Goal: Book appointment/travel/reservation

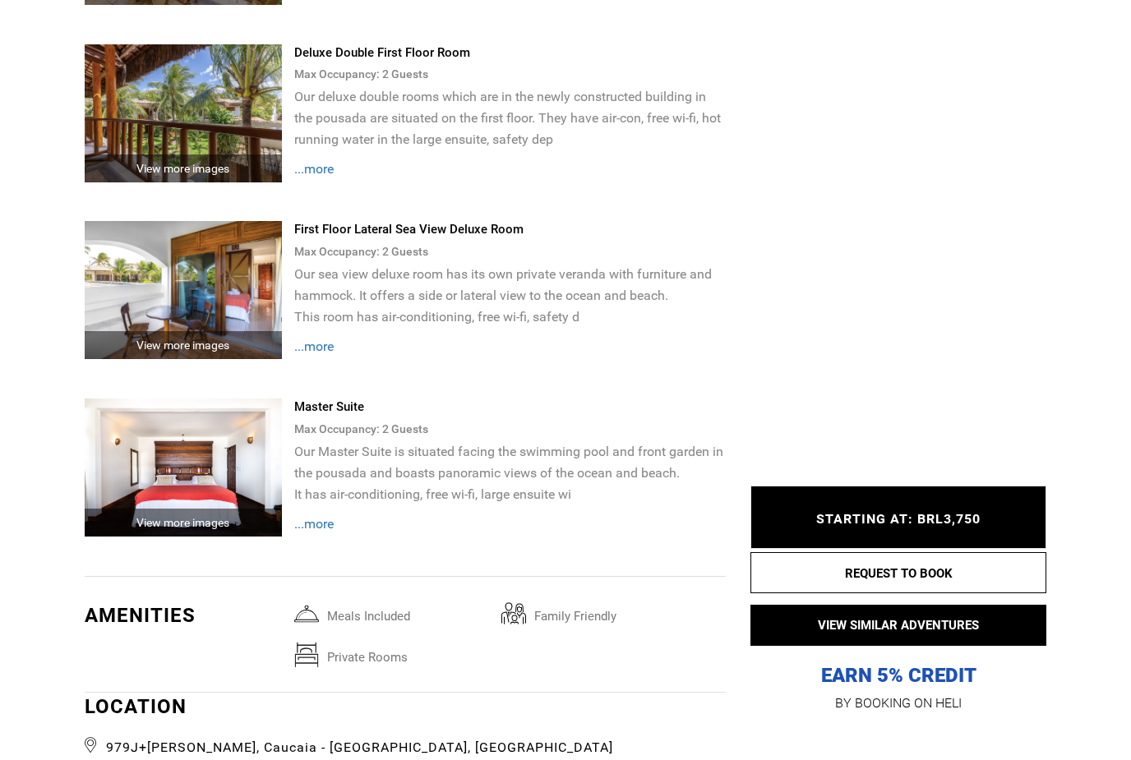
scroll to position [3015, 0]
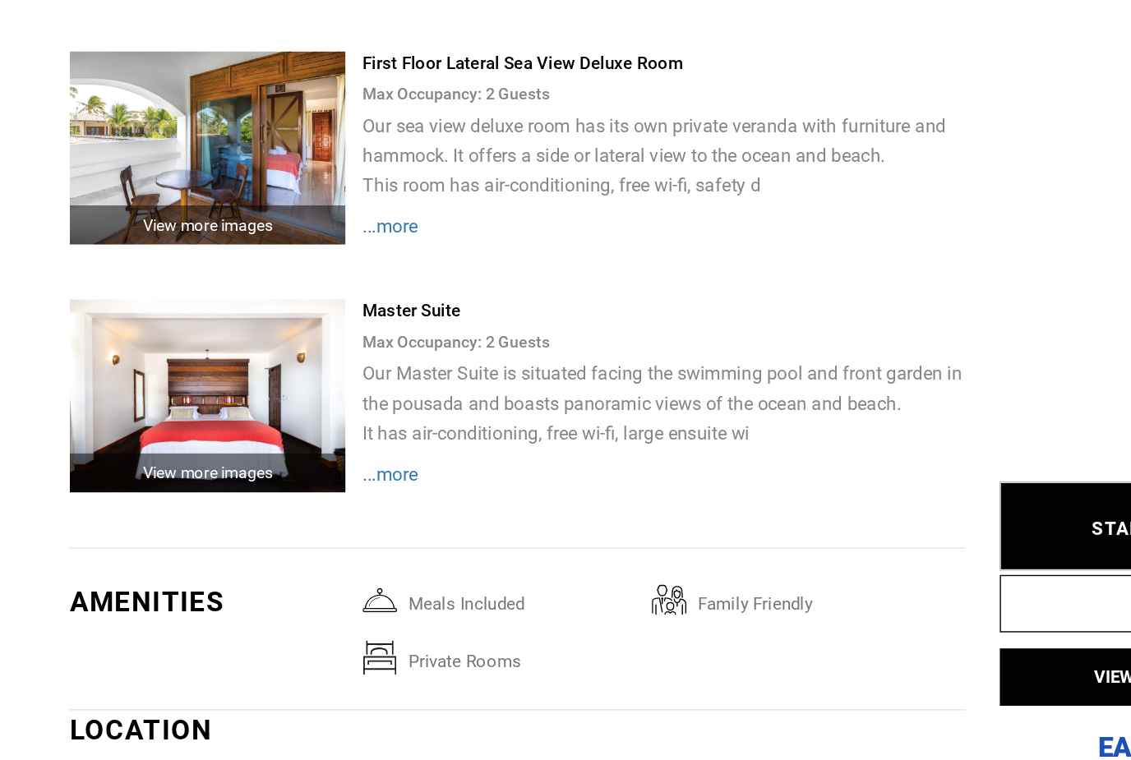
click at [96, 356] on img at bounding box center [183, 425] width 197 height 138
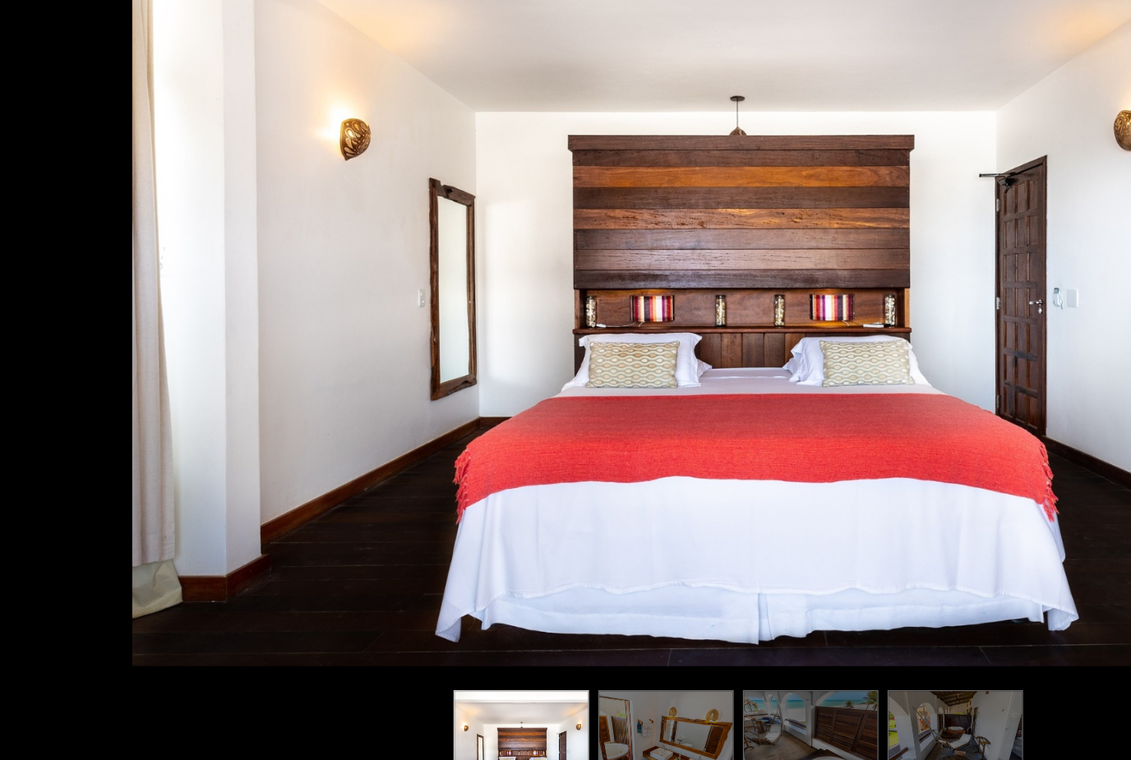
click at [474, 635] on img at bounding box center [511, 677] width 97 height 85
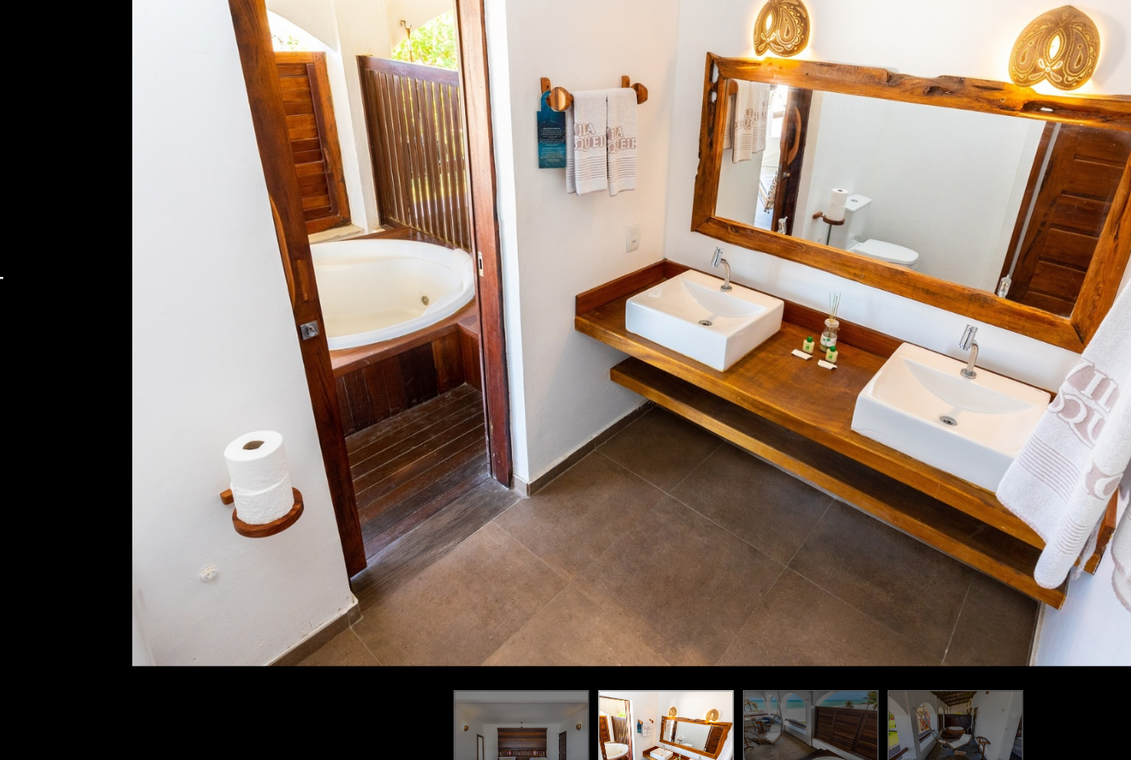
click at [586, 635] on img at bounding box center [614, 677] width 97 height 85
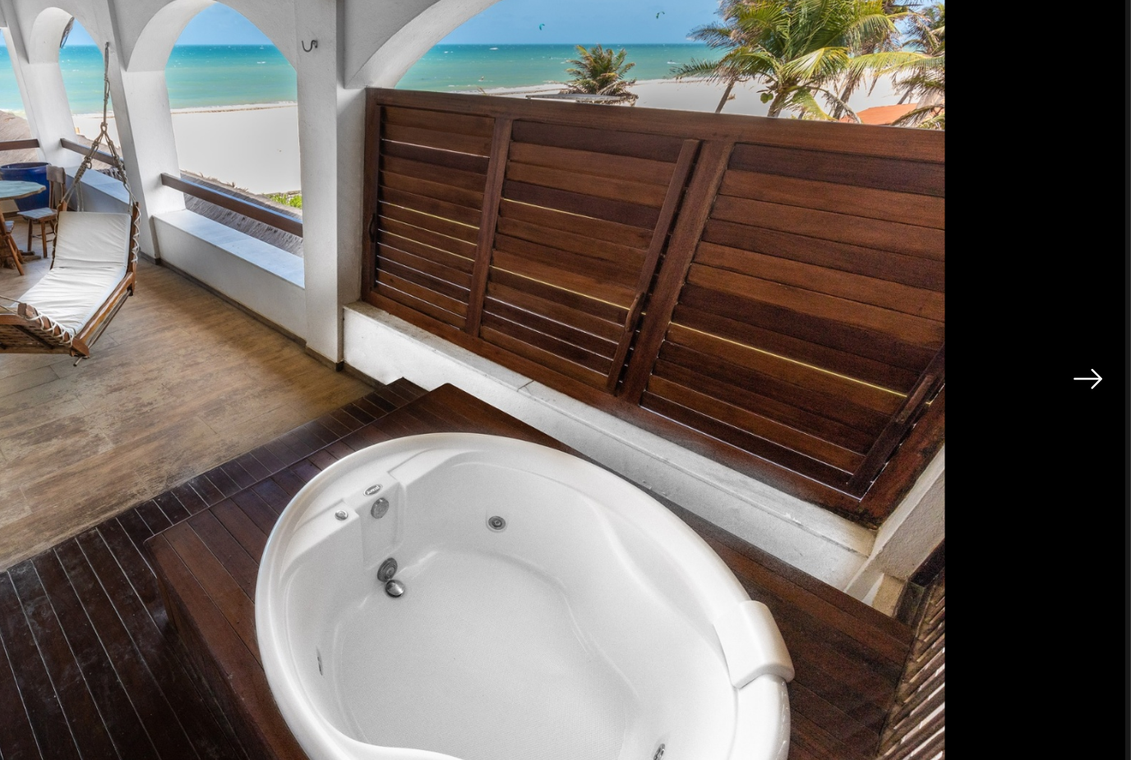
click at [1090, 333] on img at bounding box center [1100, 340] width 21 height 15
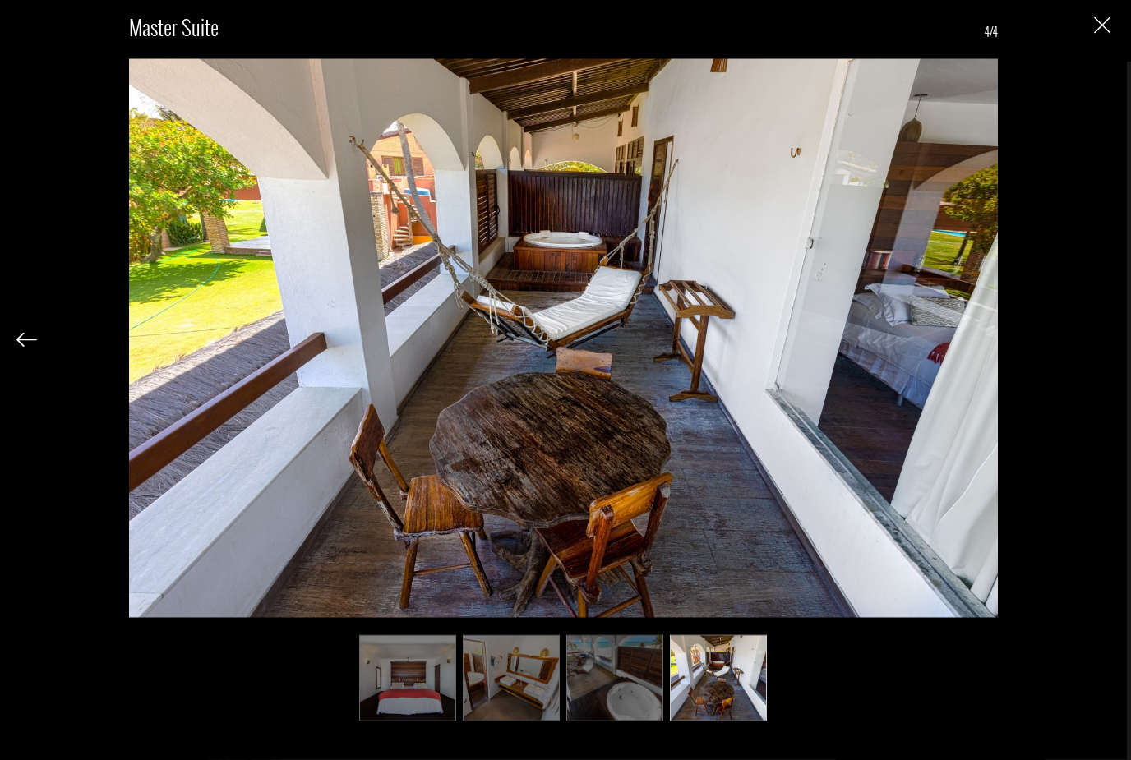
scroll to position [2296, 0]
click at [641, 675] on img at bounding box center [614, 677] width 97 height 85
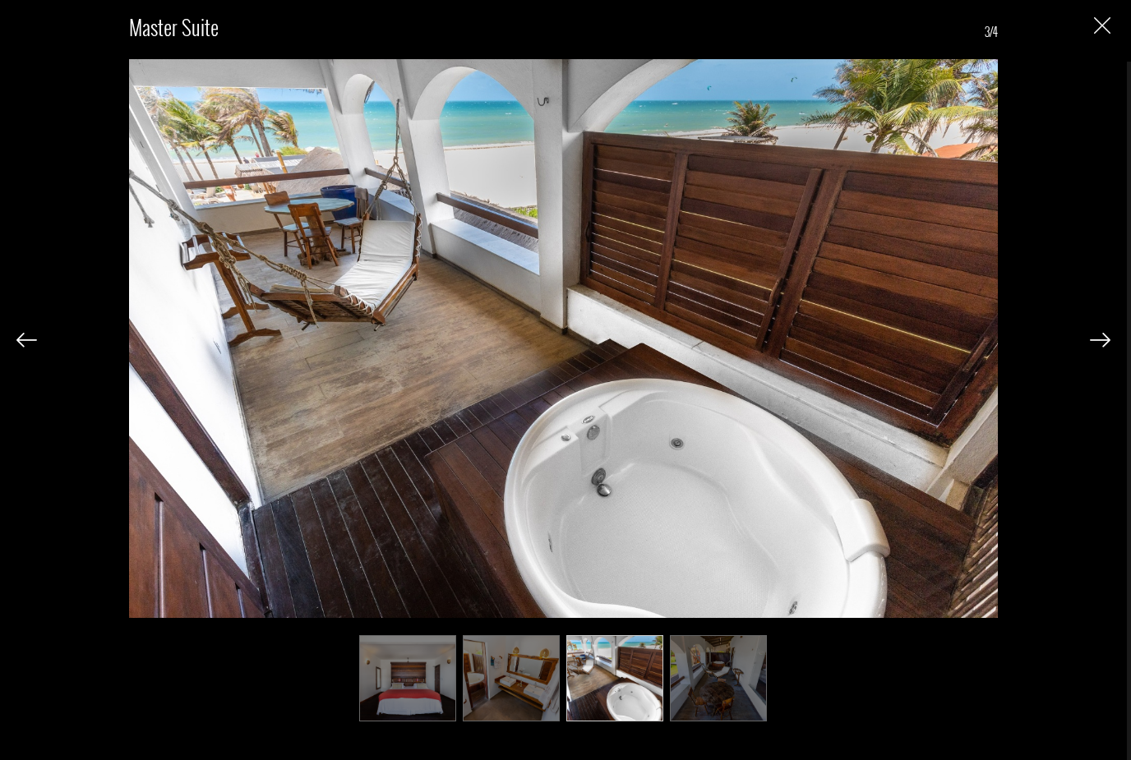
click at [1091, 16] on div "Master Suite 3/4" at bounding box center [563, 361] width 1094 height 723
click at [1097, 344] on img at bounding box center [1100, 340] width 21 height 15
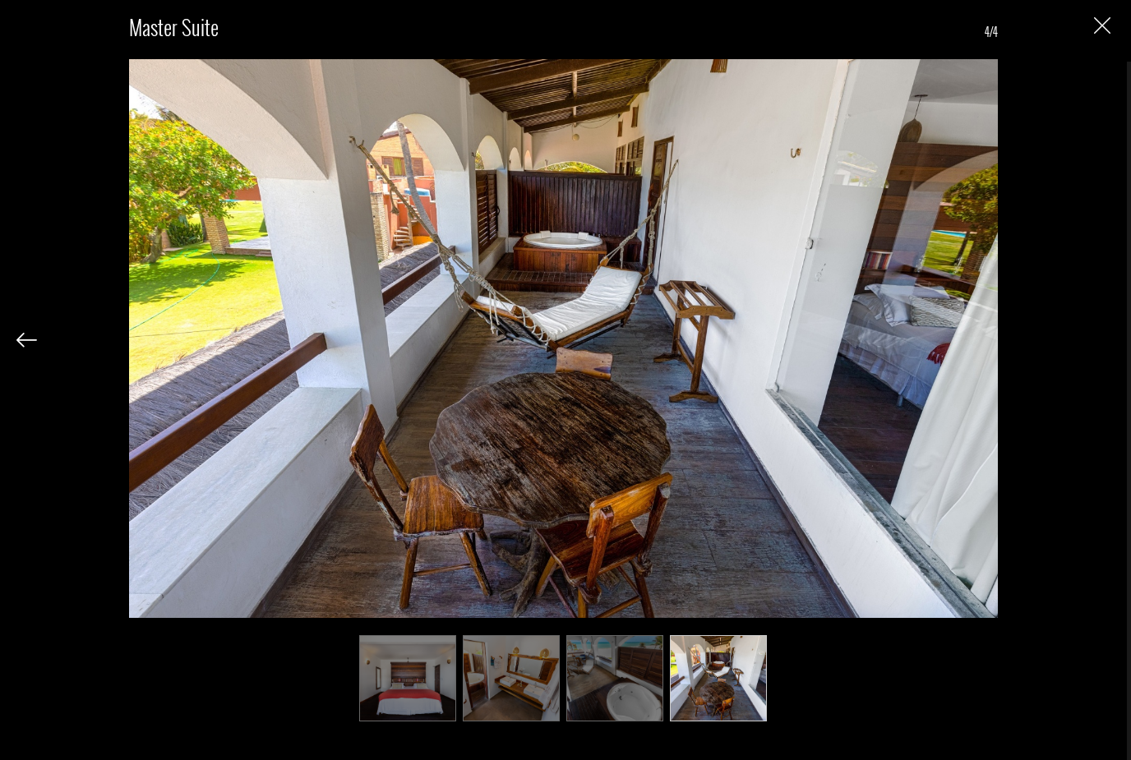
click at [1107, 362] on div "Master Suite 4/4" at bounding box center [563, 361] width 1094 height 723
click at [30, 326] on div at bounding box center [26, 339] width 21 height 28
click at [18, 344] on img at bounding box center [26, 340] width 21 height 15
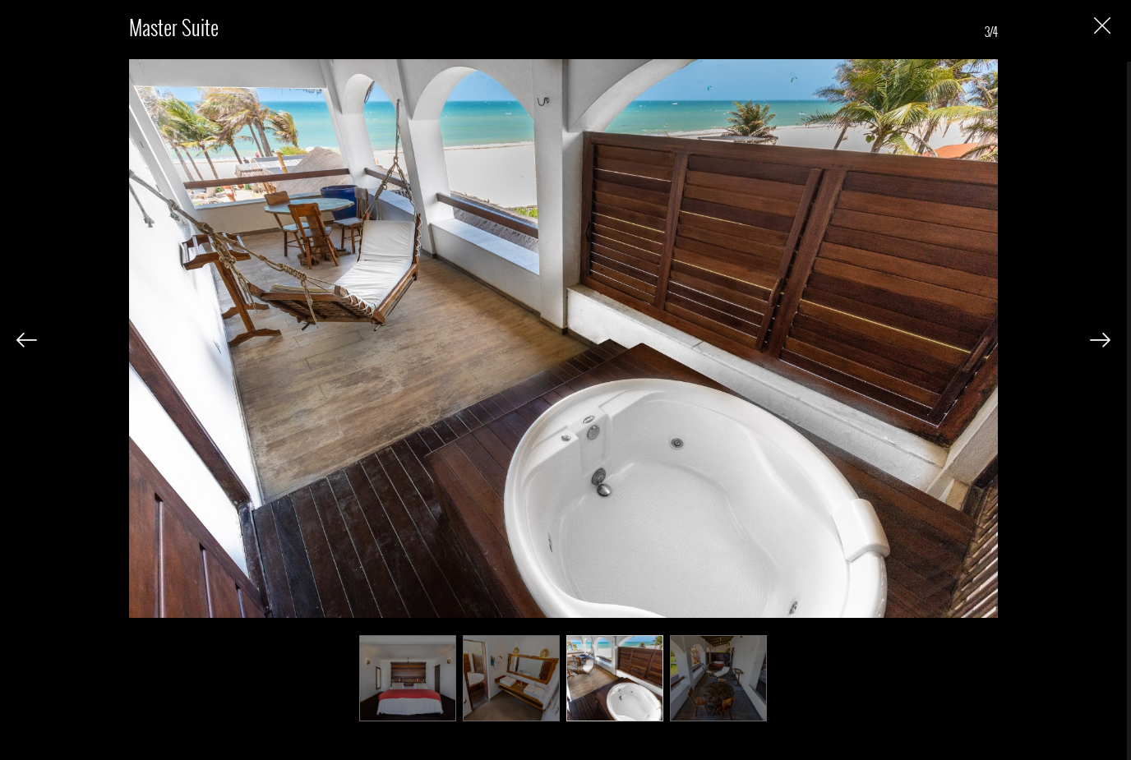
click at [31, 340] on img at bounding box center [26, 340] width 21 height 15
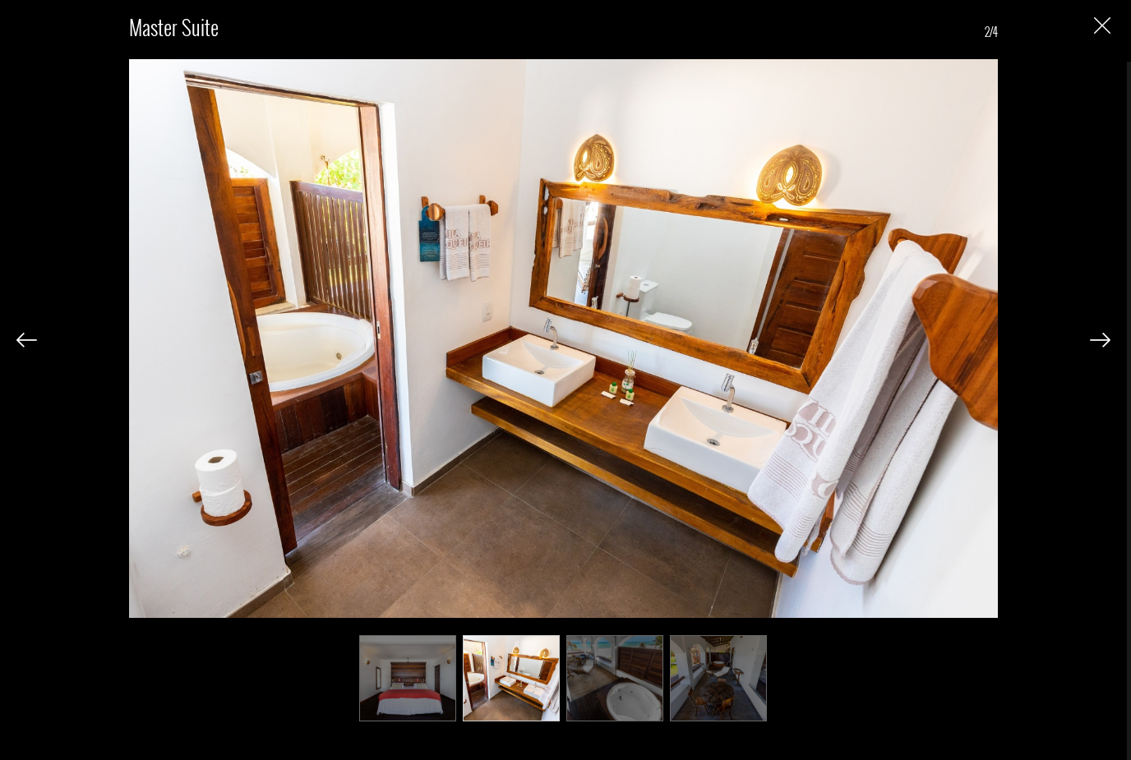
click at [25, 336] on img at bounding box center [26, 340] width 21 height 15
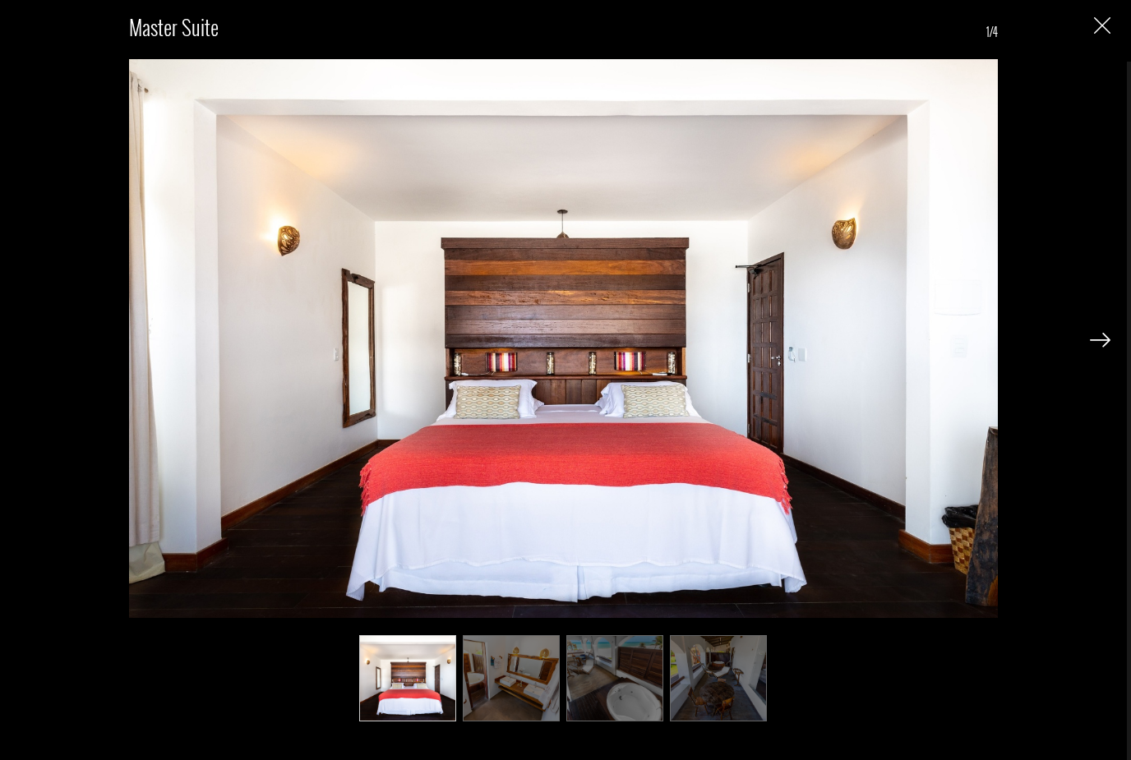
click at [1090, 28] on div "Master Suite 1/4" at bounding box center [563, 361] width 1094 height 723
click at [1094, 20] on img "Close" at bounding box center [1102, 25] width 16 height 16
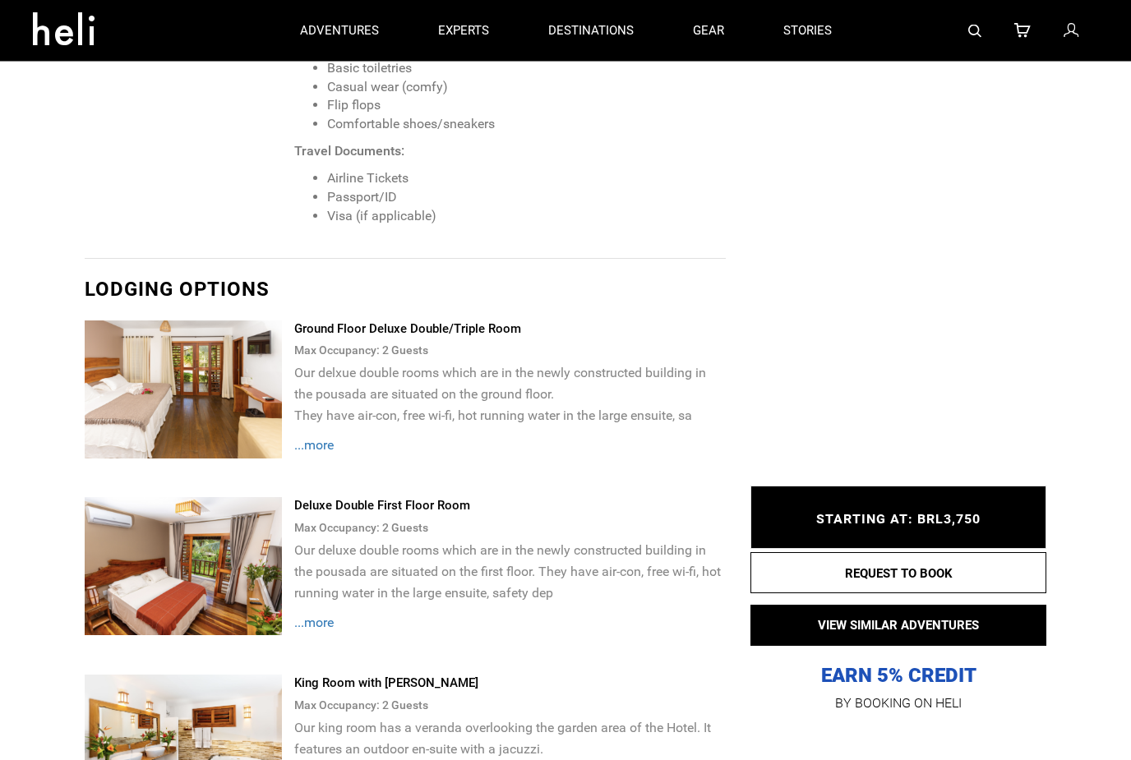
scroll to position [1986, 0]
click at [999, 574] on button "REQUEST TO BOOK" at bounding box center [899, 572] width 296 height 41
